Goal: Check status: Check status

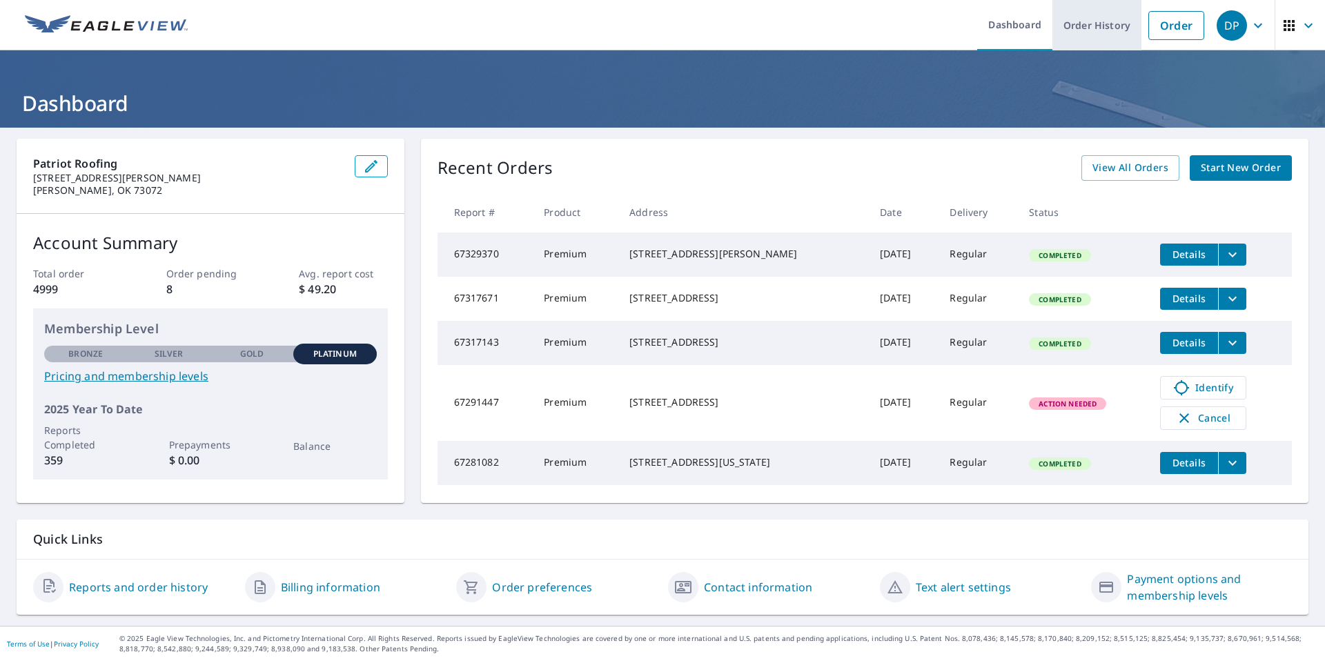
click at [1098, 25] on link "Order History" at bounding box center [1096, 25] width 89 height 50
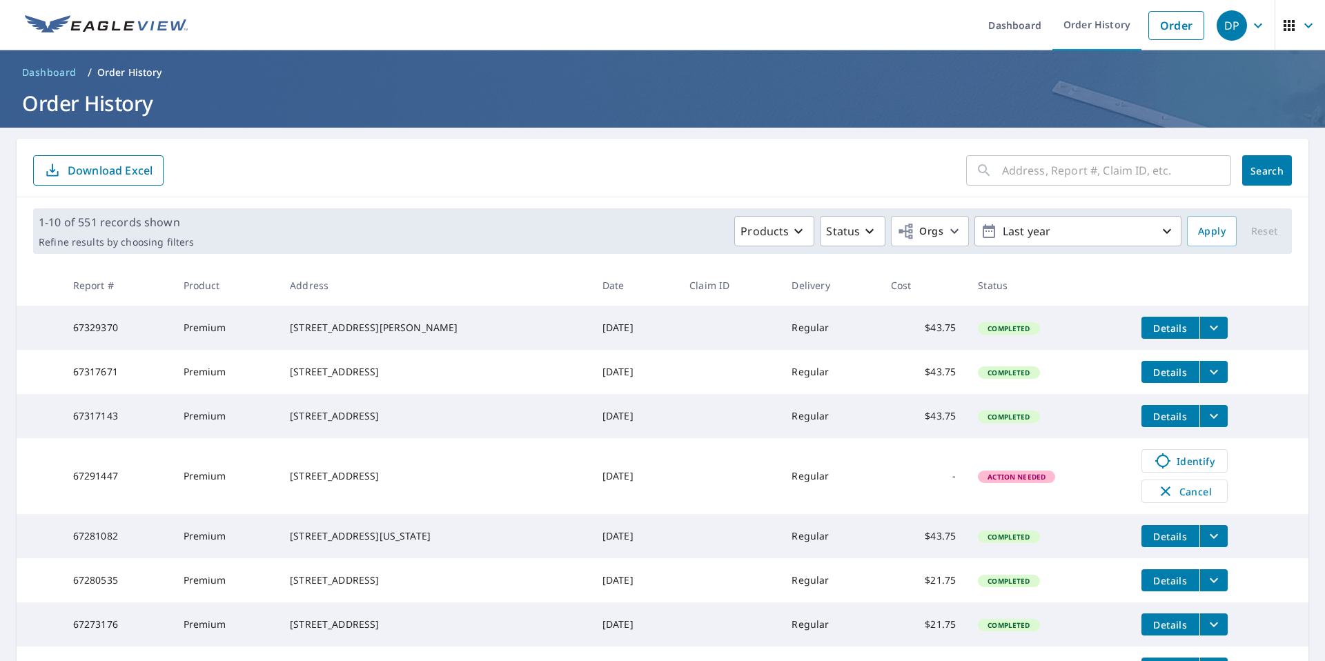
click at [1058, 167] on input "text" at bounding box center [1116, 170] width 229 height 39
type input "11136 arbor"
click button "Search" at bounding box center [1267, 170] width 50 height 30
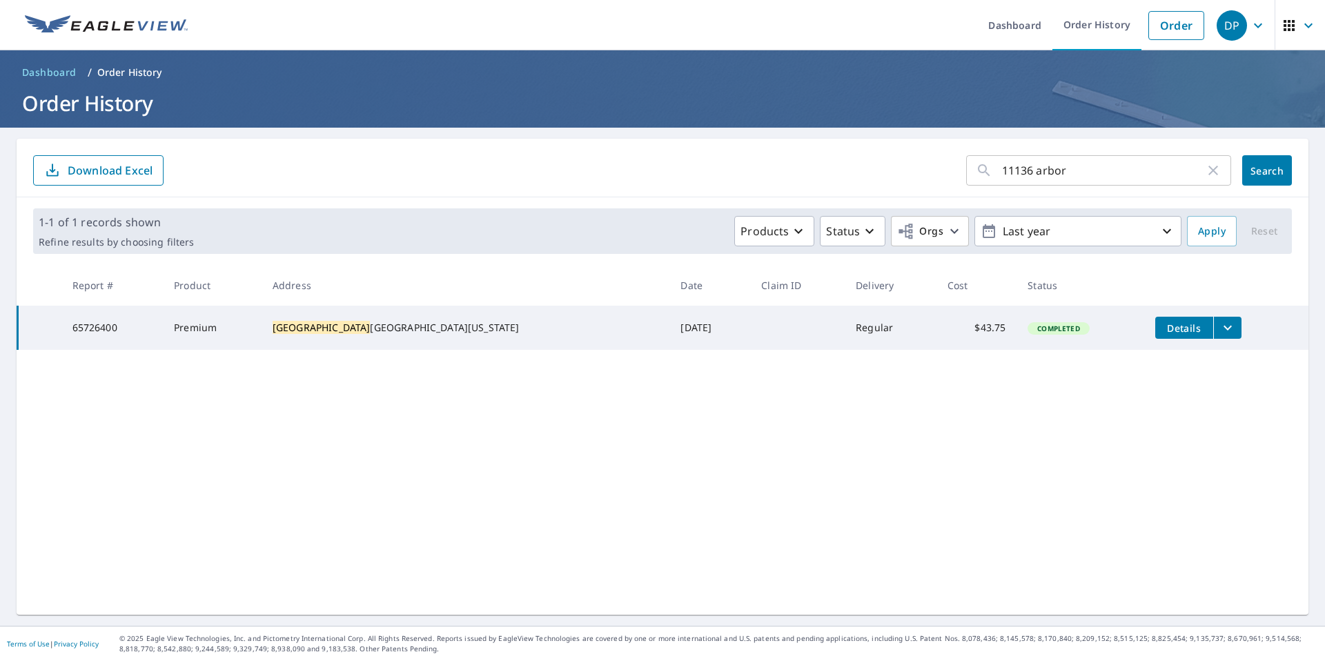
click at [1103, 172] on input "11136 arbor" at bounding box center [1103, 170] width 203 height 39
type input "[STREET_ADDRESS]"
click at [1268, 171] on span "Search" at bounding box center [1267, 170] width 28 height 13
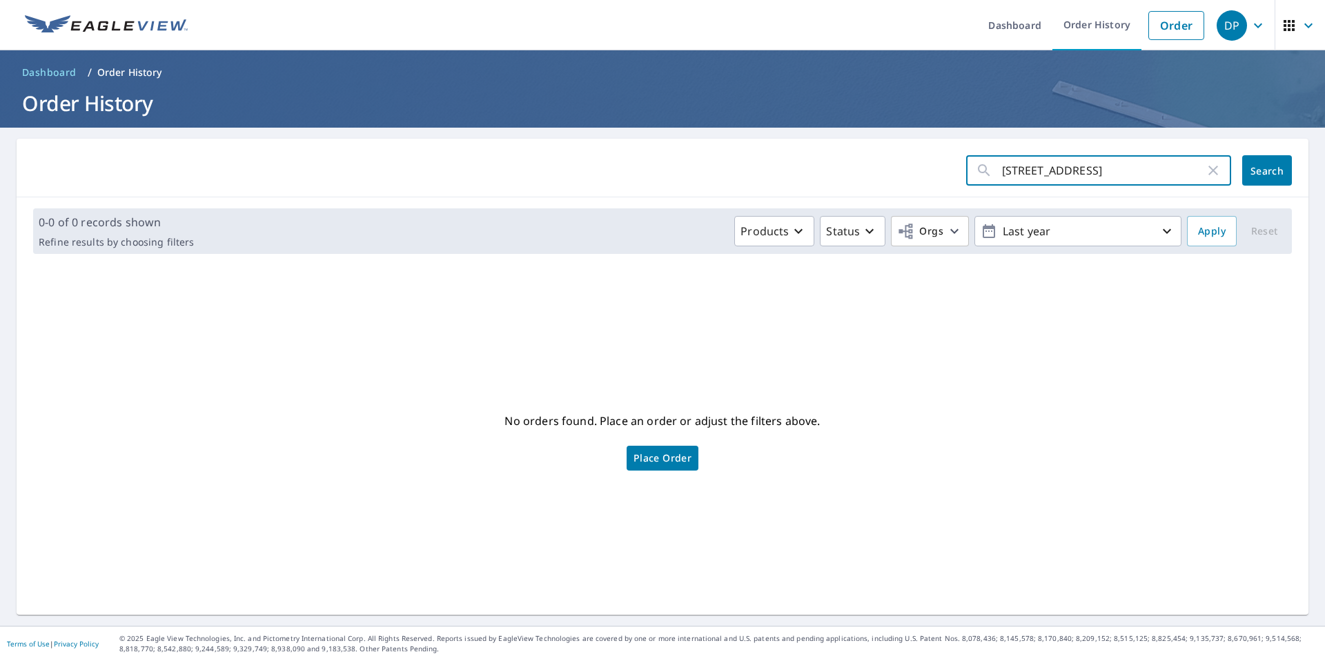
click at [1121, 177] on input "[STREET_ADDRESS]" at bounding box center [1103, 170] width 203 height 39
drag, startPoint x: 1103, startPoint y: 172, endPoint x: 1024, endPoint y: 174, distance: 79.4
click at [1024, 174] on input "[STREET_ADDRESS]" at bounding box center [1103, 170] width 203 height 39
type input "4069th"
click button "Search" at bounding box center [1267, 170] width 50 height 30
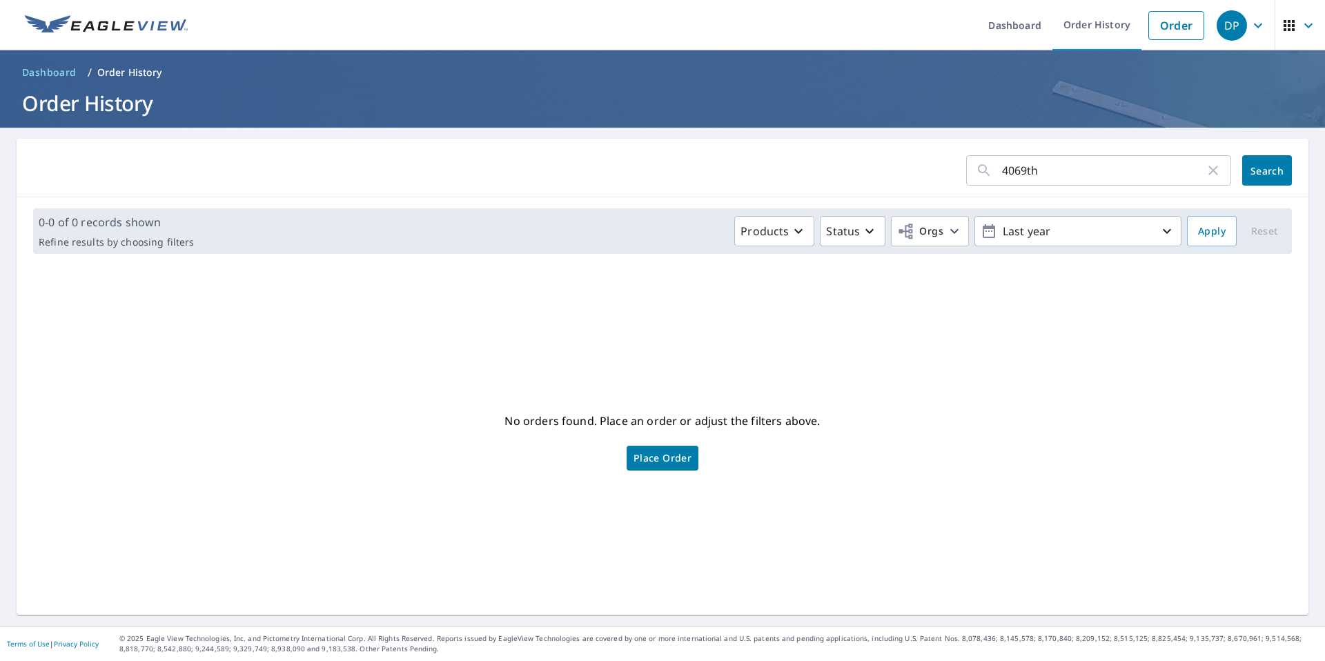
drag, startPoint x: 1024, startPoint y: 174, endPoint x: 1016, endPoint y: 167, distance: 10.8
click at [1016, 167] on input "4069th" at bounding box center [1103, 170] width 203 height 39
click at [1023, 172] on input "4069th" at bounding box center [1103, 170] width 203 height 39
type input "406 9th"
click button "Search" at bounding box center [1267, 170] width 50 height 30
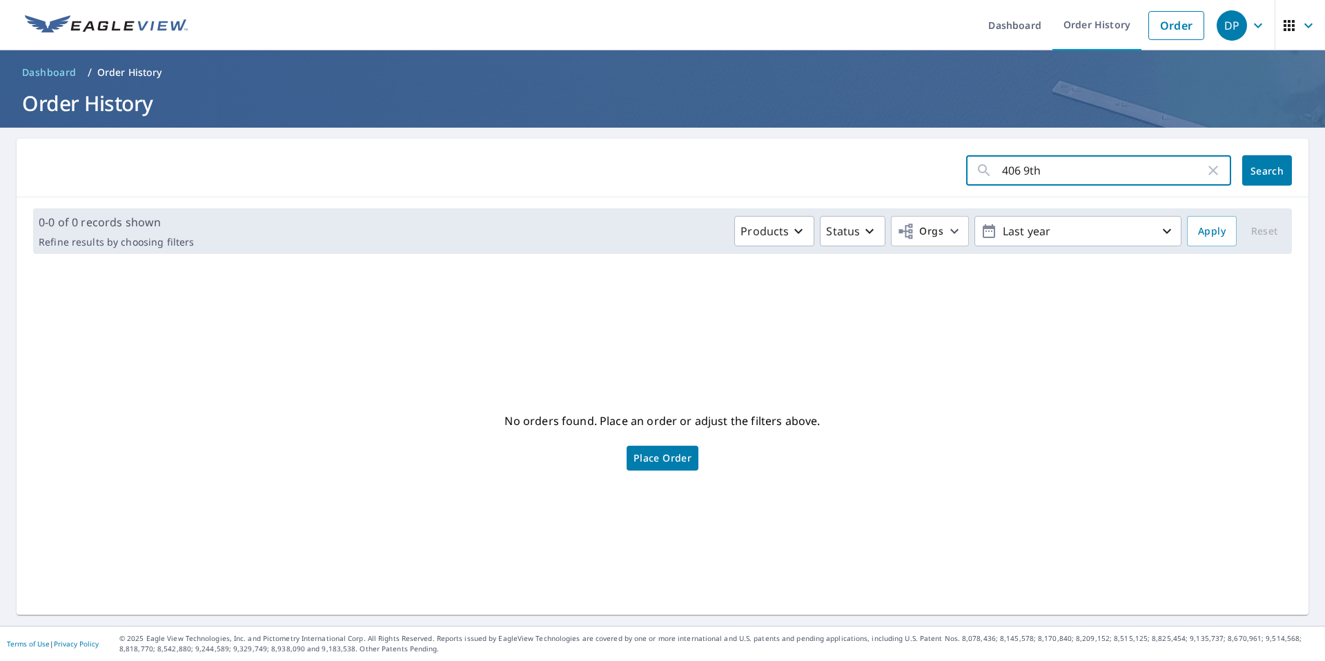
click at [1018, 172] on input "406 9th" at bounding box center [1103, 170] width 203 height 39
type input "406"
click button "Search" at bounding box center [1267, 170] width 50 height 30
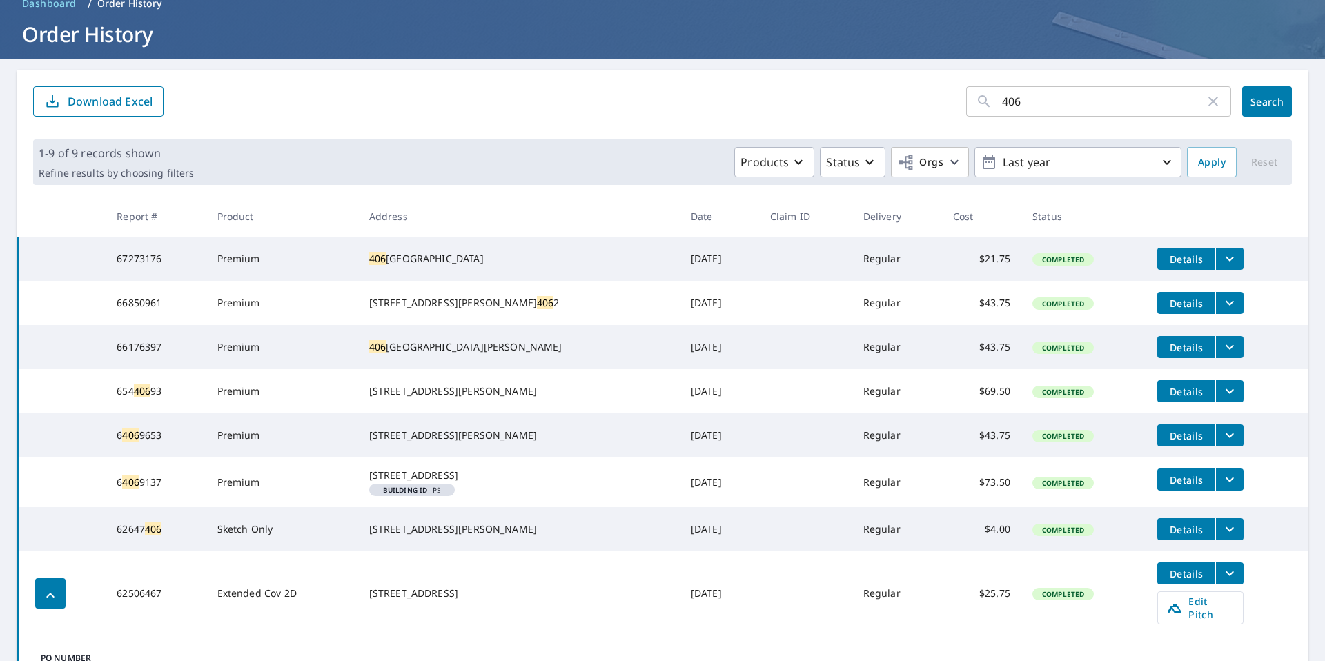
scroll to position [70, 0]
